Goal: Information Seeking & Learning: Learn about a topic

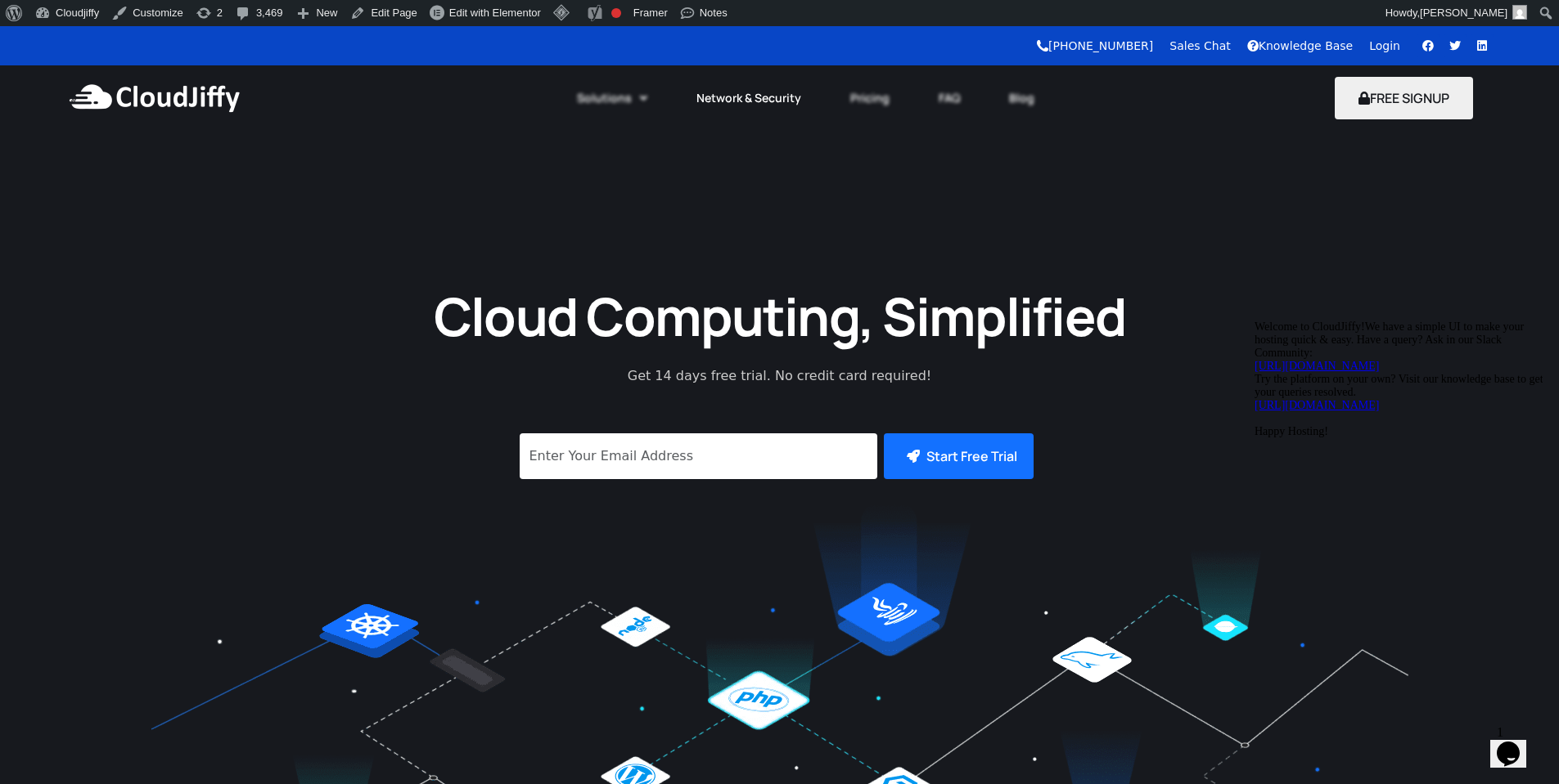
click at [731, 89] on link "Network & Security" at bounding box center [749, 98] width 154 height 36
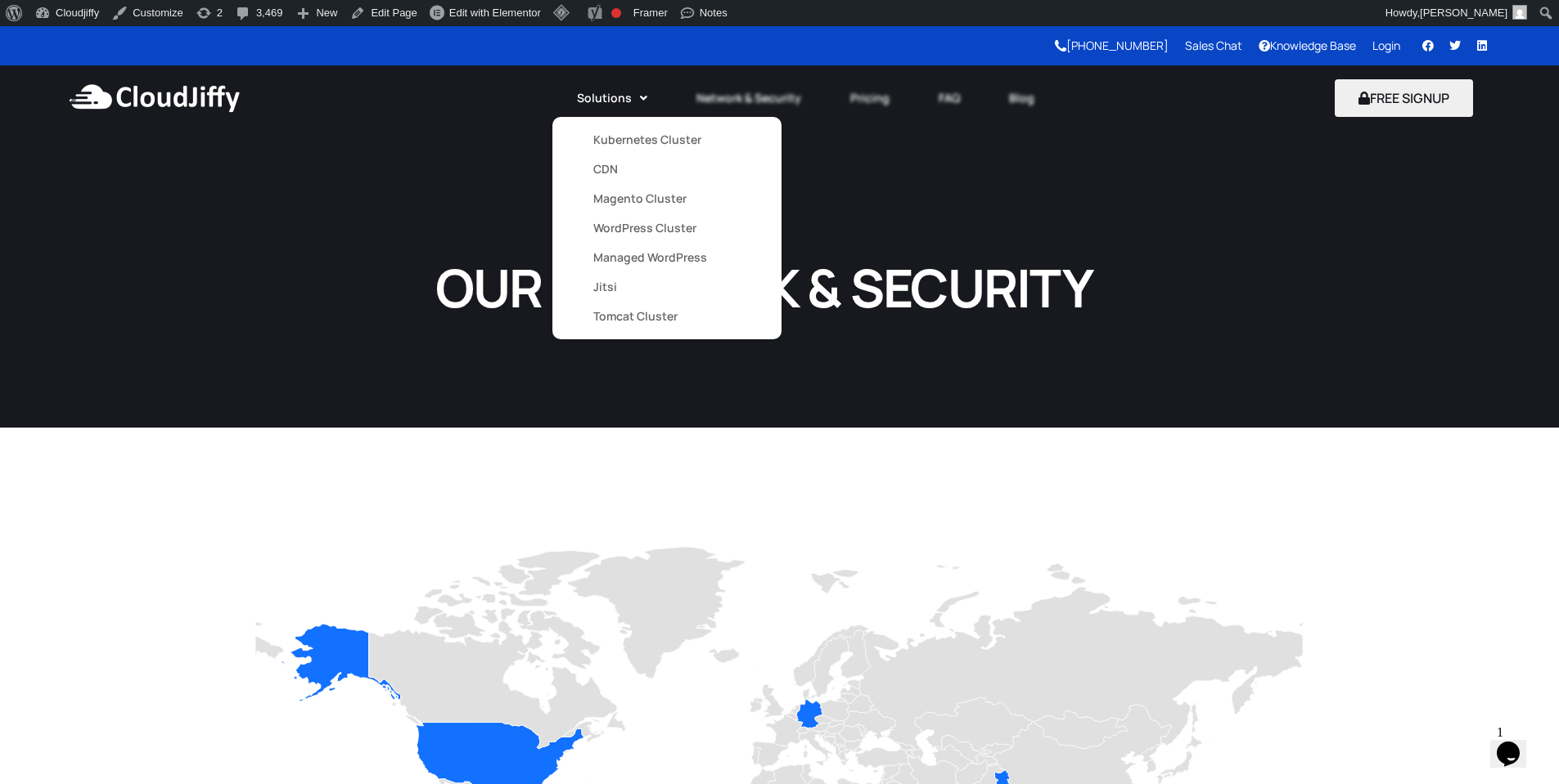
click at [666, 316] on link "Tomcat Cluster" at bounding box center [666, 316] width 148 height 30
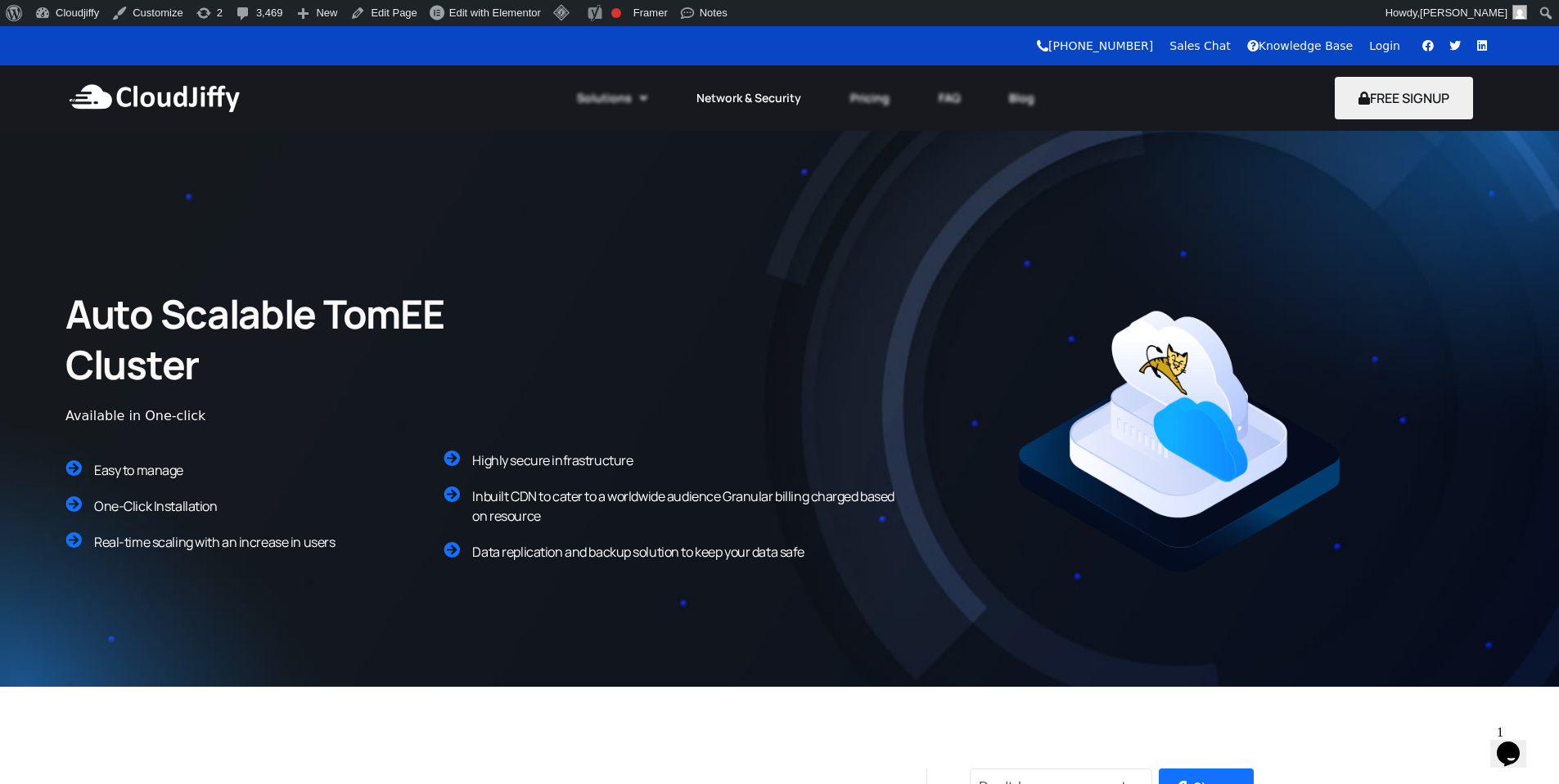
click at [775, 95] on link "Network & Security" at bounding box center [749, 98] width 154 height 36
click at [890, 109] on link "Pricing" at bounding box center [869, 98] width 89 height 36
click at [942, 101] on link "FAQ" at bounding box center [949, 98] width 71 height 36
click at [1015, 98] on link "Blog" at bounding box center [1021, 98] width 74 height 36
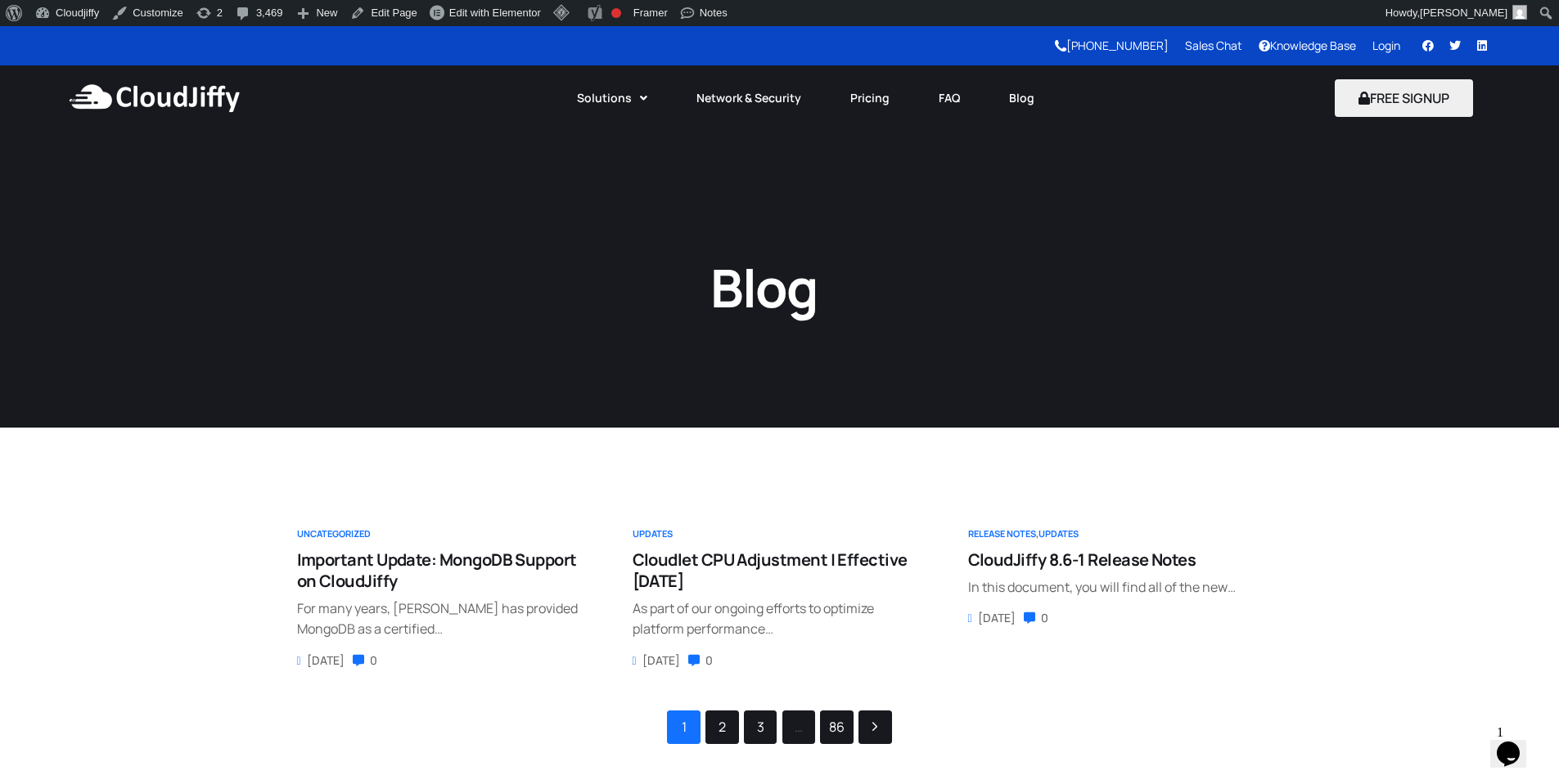
click at [182, 102] on img at bounding box center [154, 97] width 178 height 49
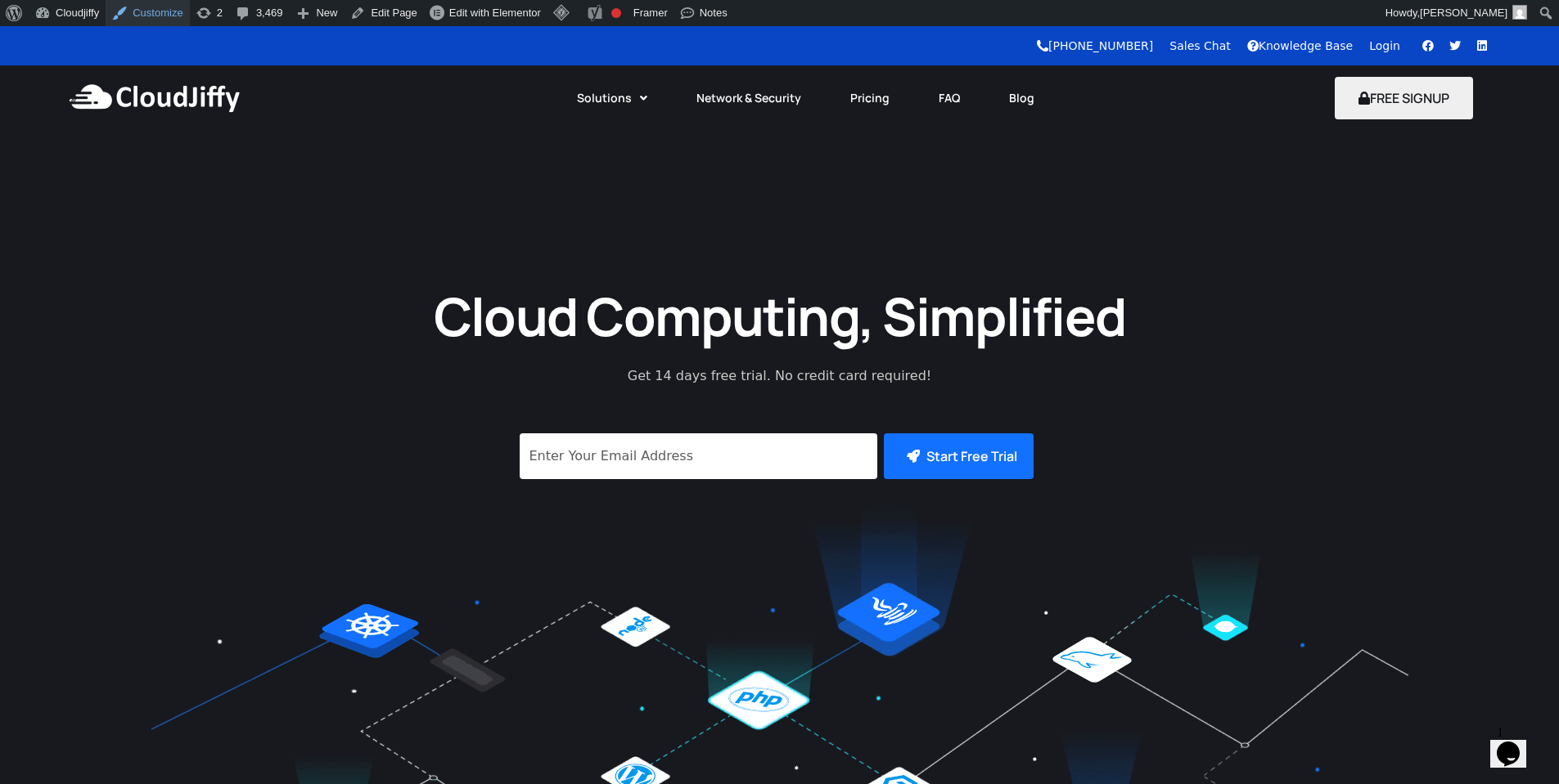
click at [149, 21] on link "Customize" at bounding box center [147, 13] width 83 height 26
